Goal: Task Accomplishment & Management: Complete application form

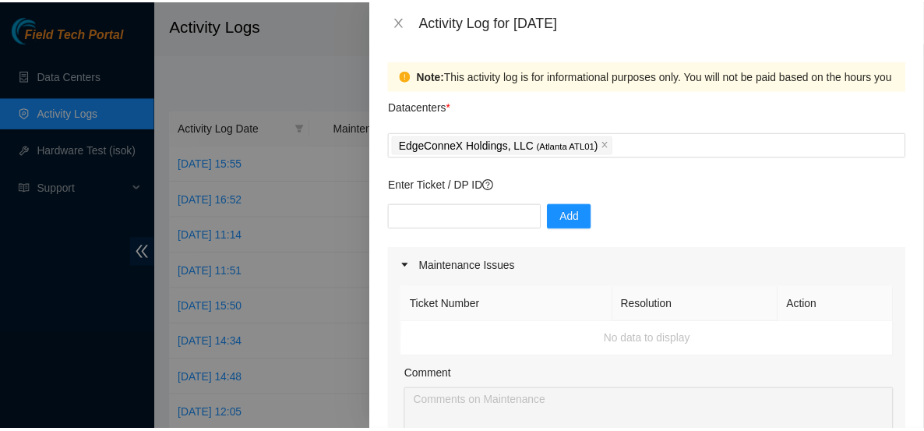
scroll to position [528, 0]
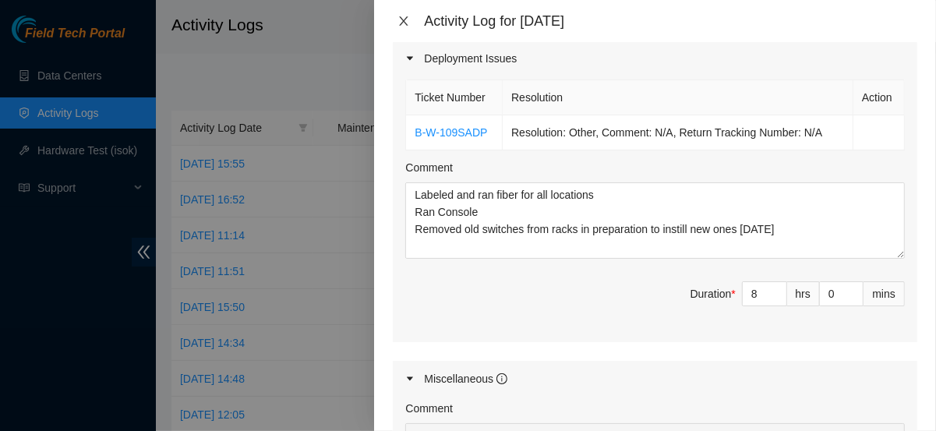
click at [402, 19] on icon "close" at bounding box center [404, 20] width 9 height 9
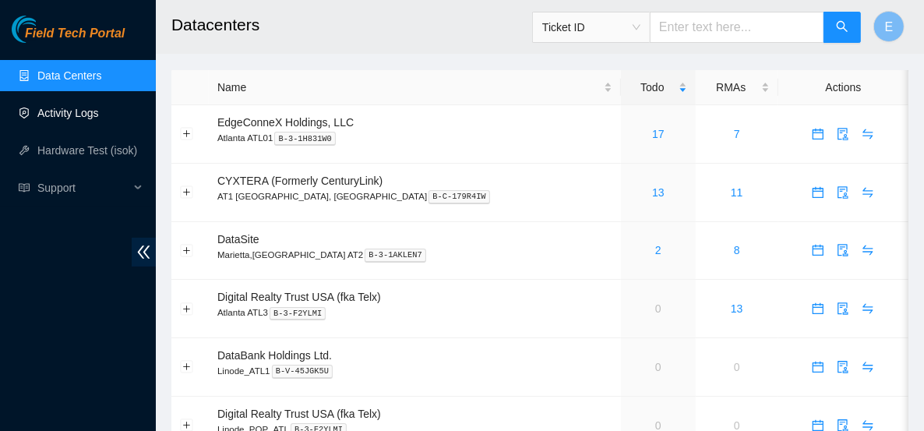
click at [99, 118] on link "Activity Logs" at bounding box center [68, 113] width 62 height 12
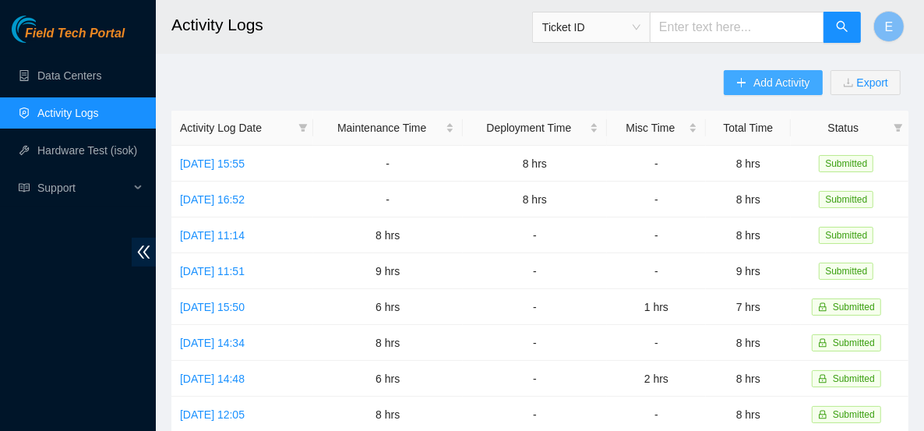
click at [779, 88] on span "Add Activity" at bounding box center [781, 82] width 56 height 17
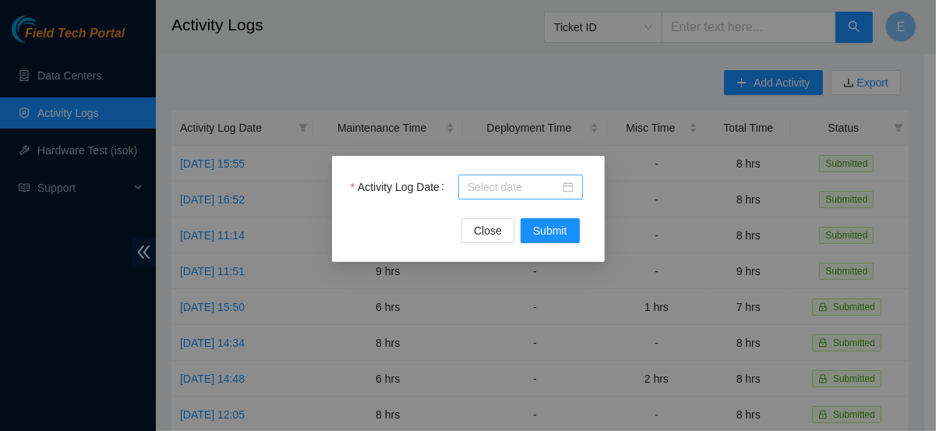
click at [487, 185] on body "Field Tech Portal Data Centers Activity Logs Hardware Test (isok) Support Activ…" at bounding box center [462, 215] width 924 height 431
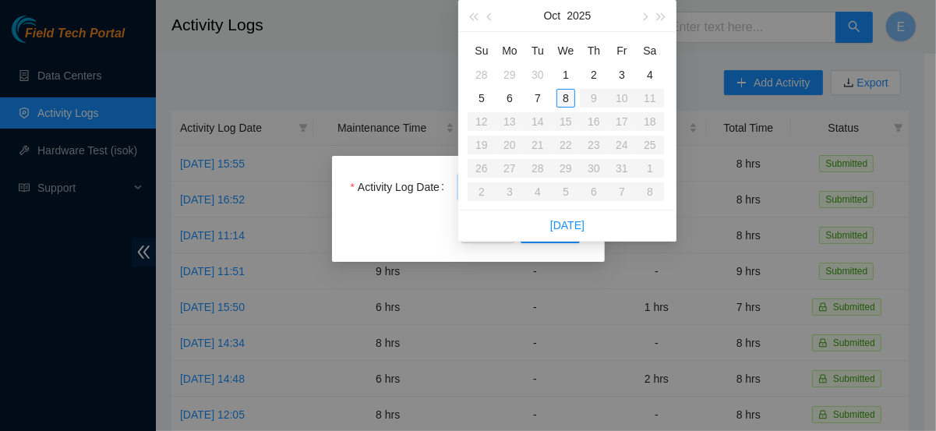
type input "2025-10-08"
click at [565, 97] on div "8" at bounding box center [565, 98] width 19 height 19
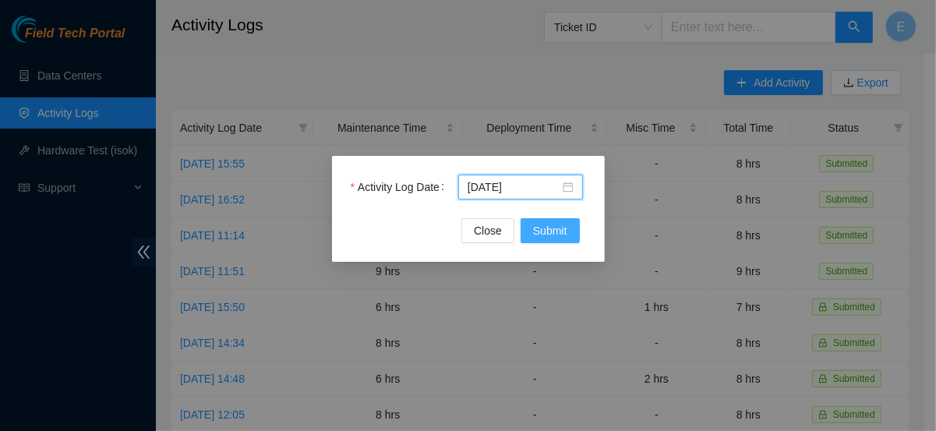
click at [566, 231] on span "Submit" at bounding box center [550, 230] width 34 height 17
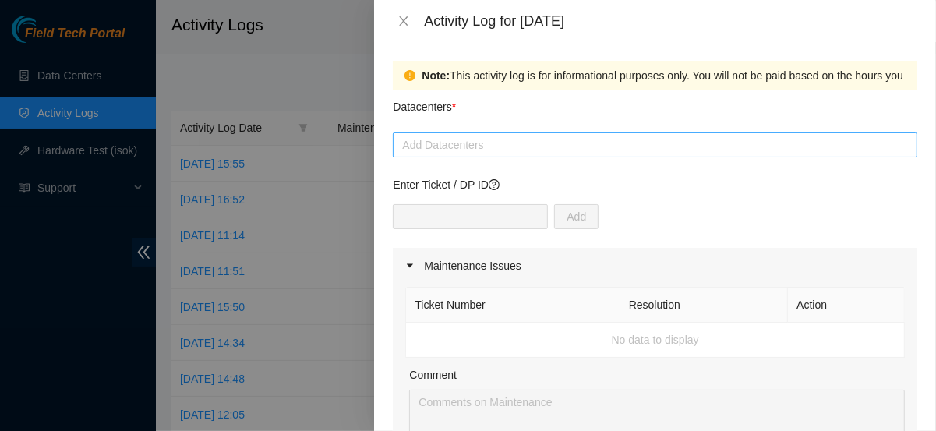
click at [422, 136] on div at bounding box center [655, 145] width 517 height 19
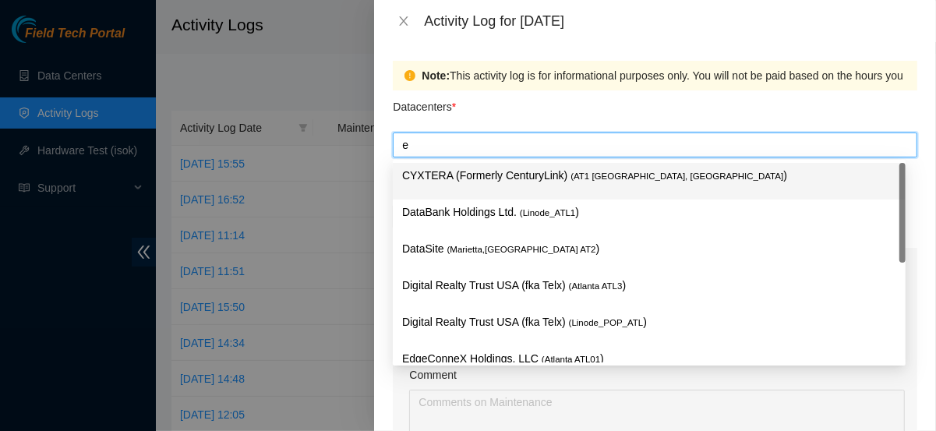
type input "ed"
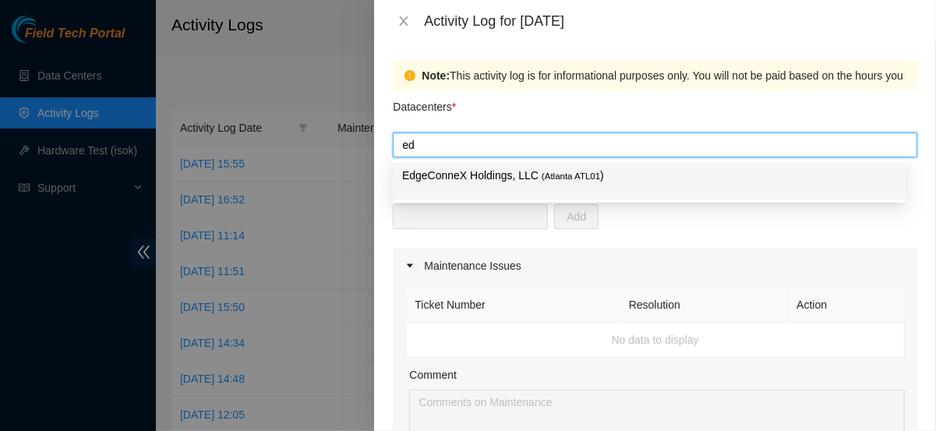
click at [438, 182] on p "EdgeConneX Holdings, LLC ( Atlanta ATL01 )" at bounding box center [649, 176] width 494 height 18
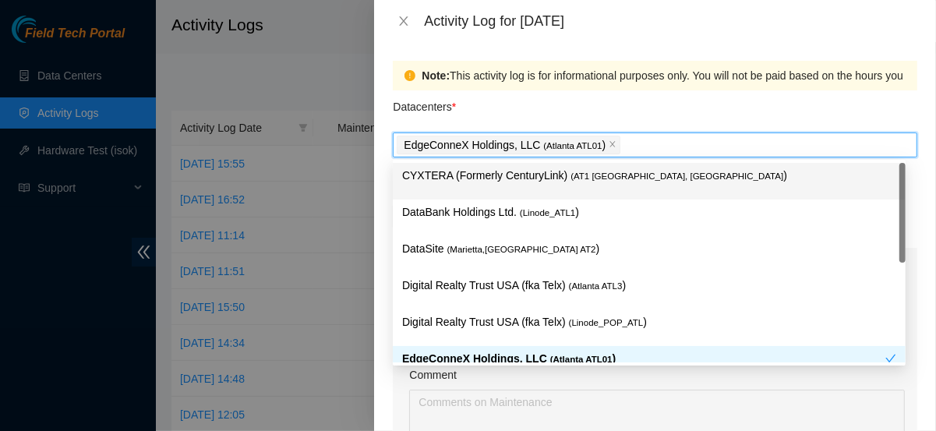
click at [506, 124] on div "Datacenters *" at bounding box center [655, 111] width 524 height 42
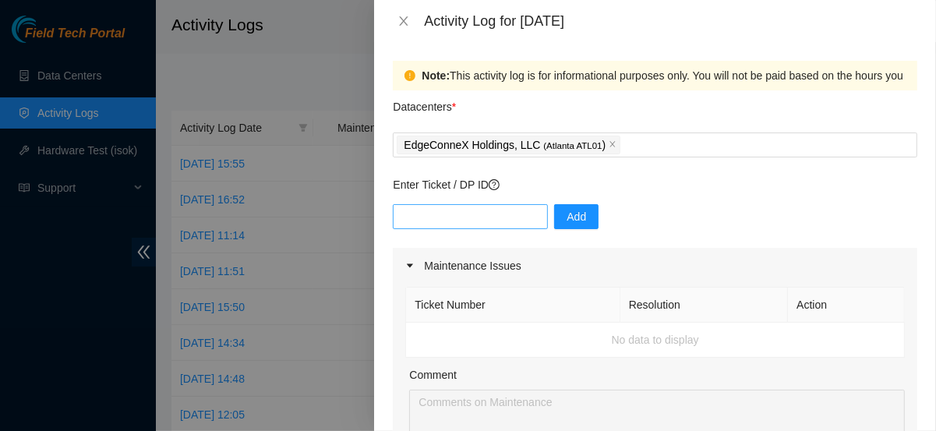
click at [458, 225] on div "Add" at bounding box center [655, 226] width 524 height 44
click at [457, 217] on input "text" at bounding box center [470, 216] width 155 height 25
paste input "- I put up all 3 machines - put up the airflow for the machines - ran the last …"
type input "- I put up all 3 machines - put up the airflow for the machines - ran the last …"
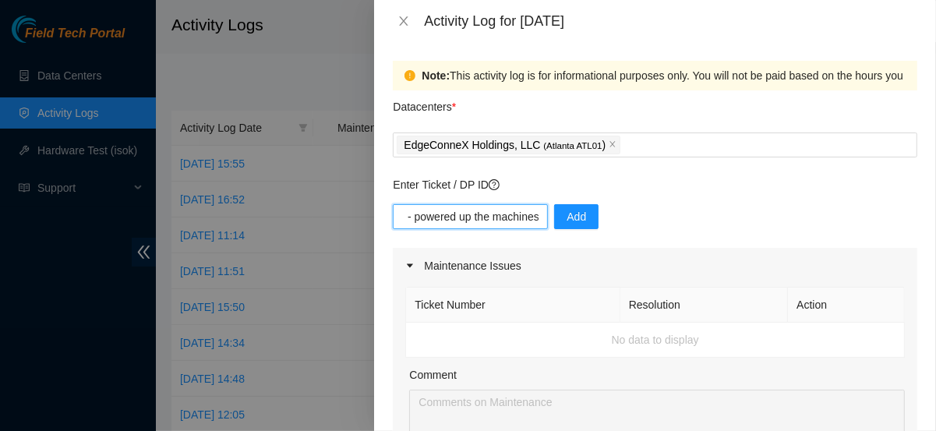
click at [509, 221] on input "- I put up all 3 machines - put up the airflow for the machines - ran the last …" at bounding box center [470, 216] width 155 height 25
type input "DP81101"
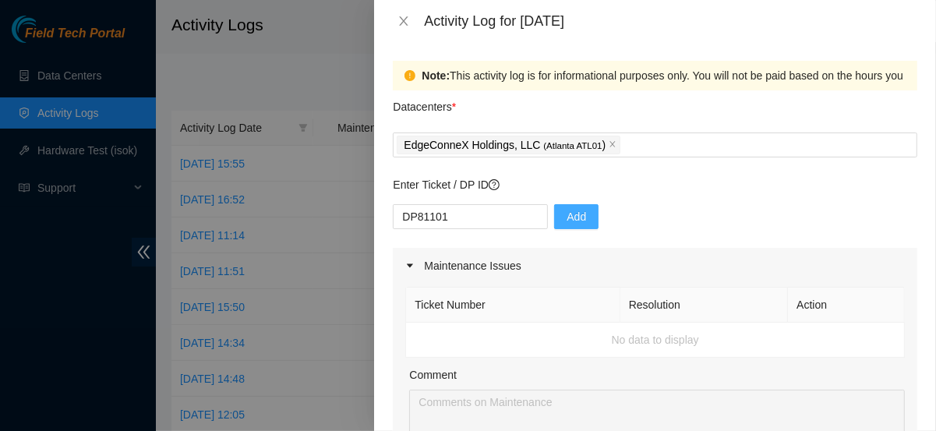
click at [566, 218] on span "Add" at bounding box center [575, 216] width 19 height 17
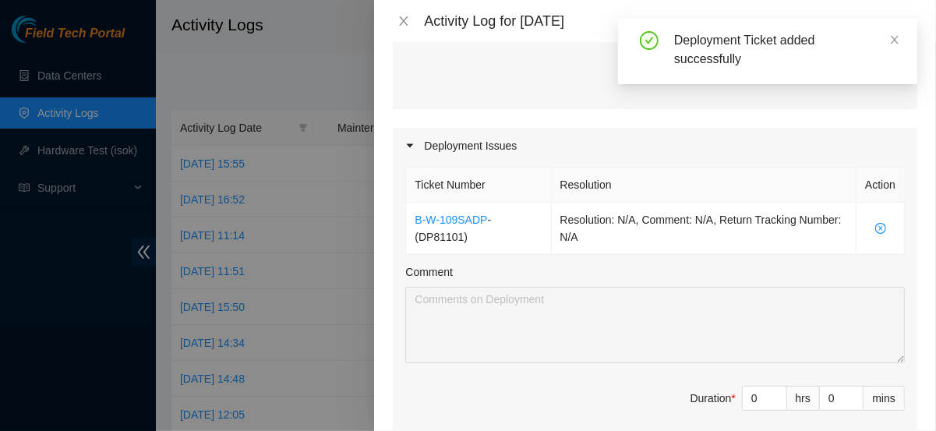
scroll to position [446, 0]
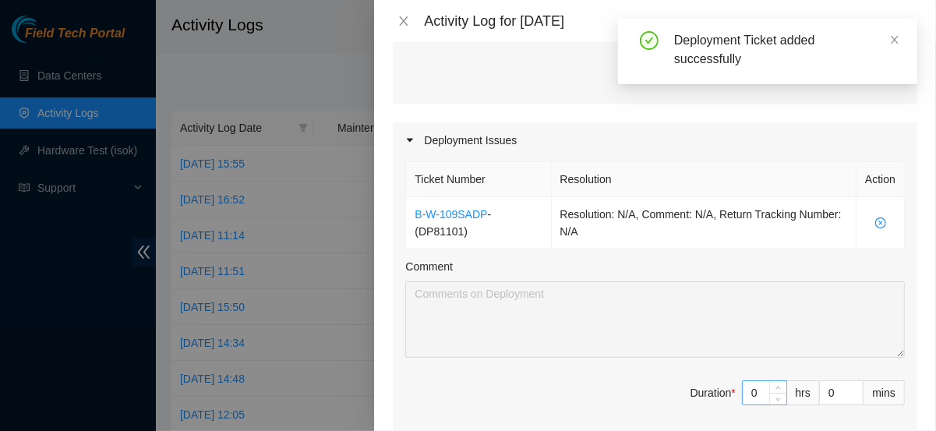
click at [750, 390] on input "0" at bounding box center [765, 392] width 44 height 23
type input "8"
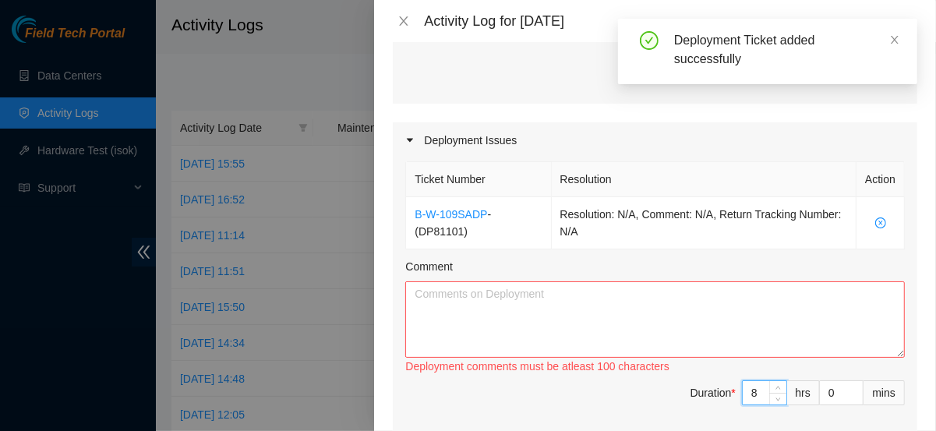
type input "8"
click at [697, 334] on textarea "Comment" at bounding box center [654, 319] width 499 height 76
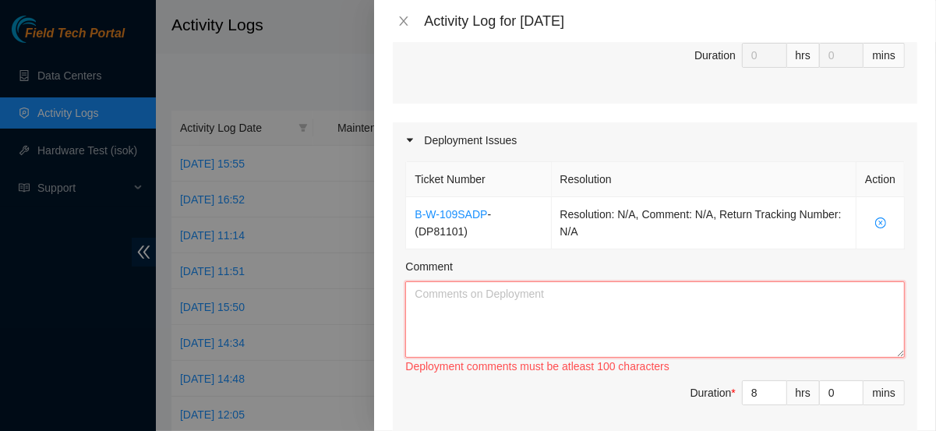
paste textarea "- I put up all 3 machines - put up the airflow for the machines - ran the last …"
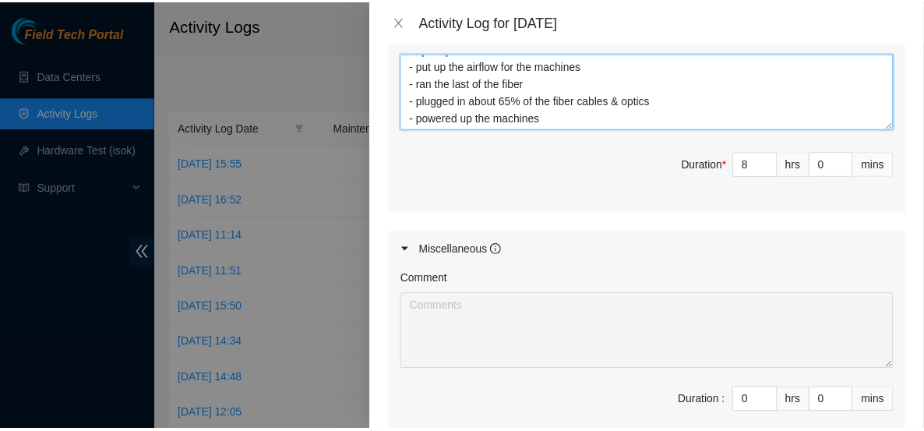
scroll to position [859, 0]
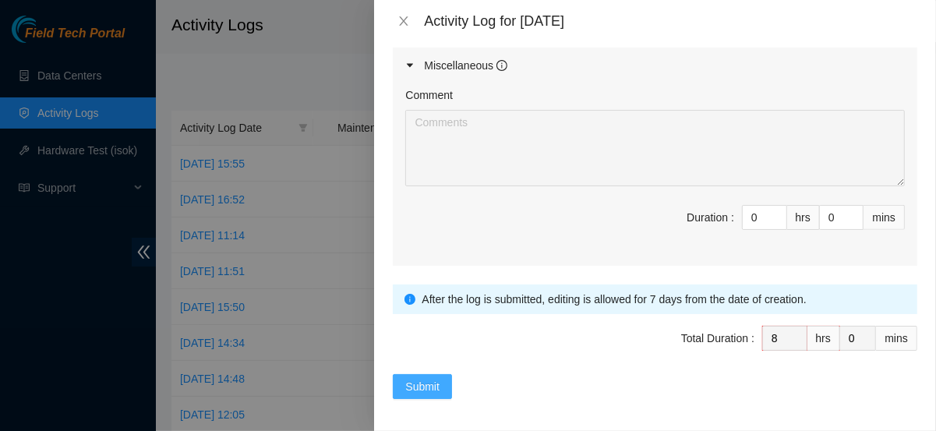
type textarea "- I put up all 3 machines - put up the airflow for the machines - ran the last …"
click at [414, 383] on span "Submit" at bounding box center [422, 386] width 34 height 17
